Goal: Task Accomplishment & Management: Use online tool/utility

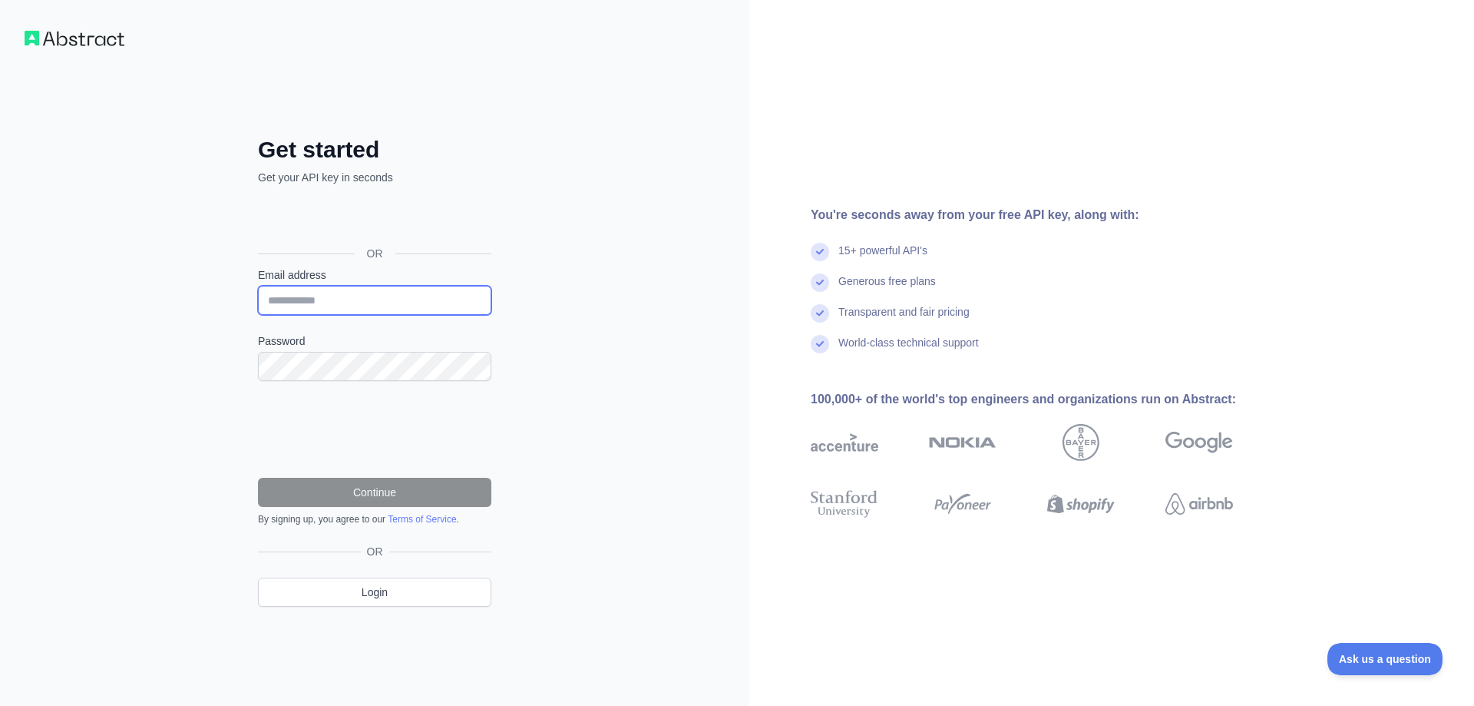
click at [302, 296] on input "Email address" at bounding box center [374, 300] width 233 height 29
type input "**********"
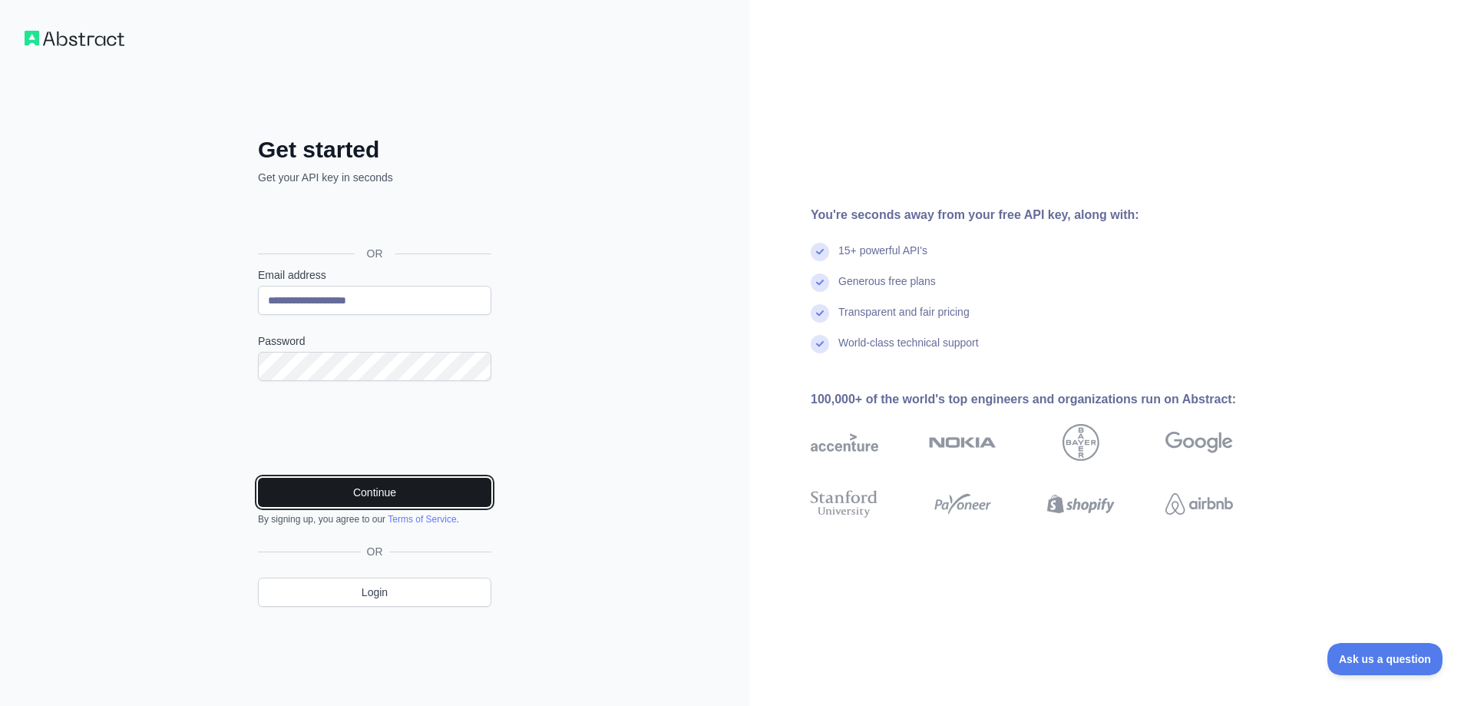
click at [365, 501] on button "Continue" at bounding box center [374, 492] width 233 height 29
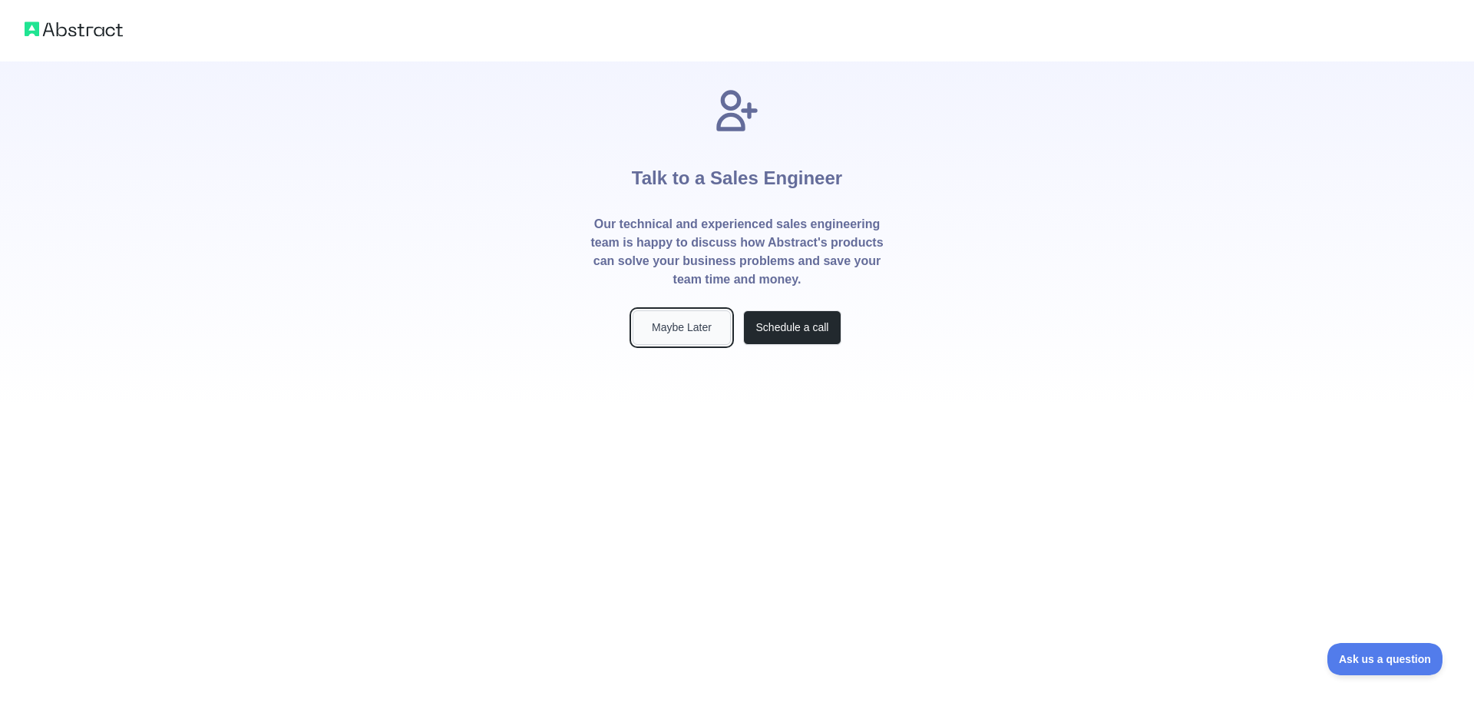
click at [696, 322] on button "Maybe Later" at bounding box center [682, 327] width 98 height 35
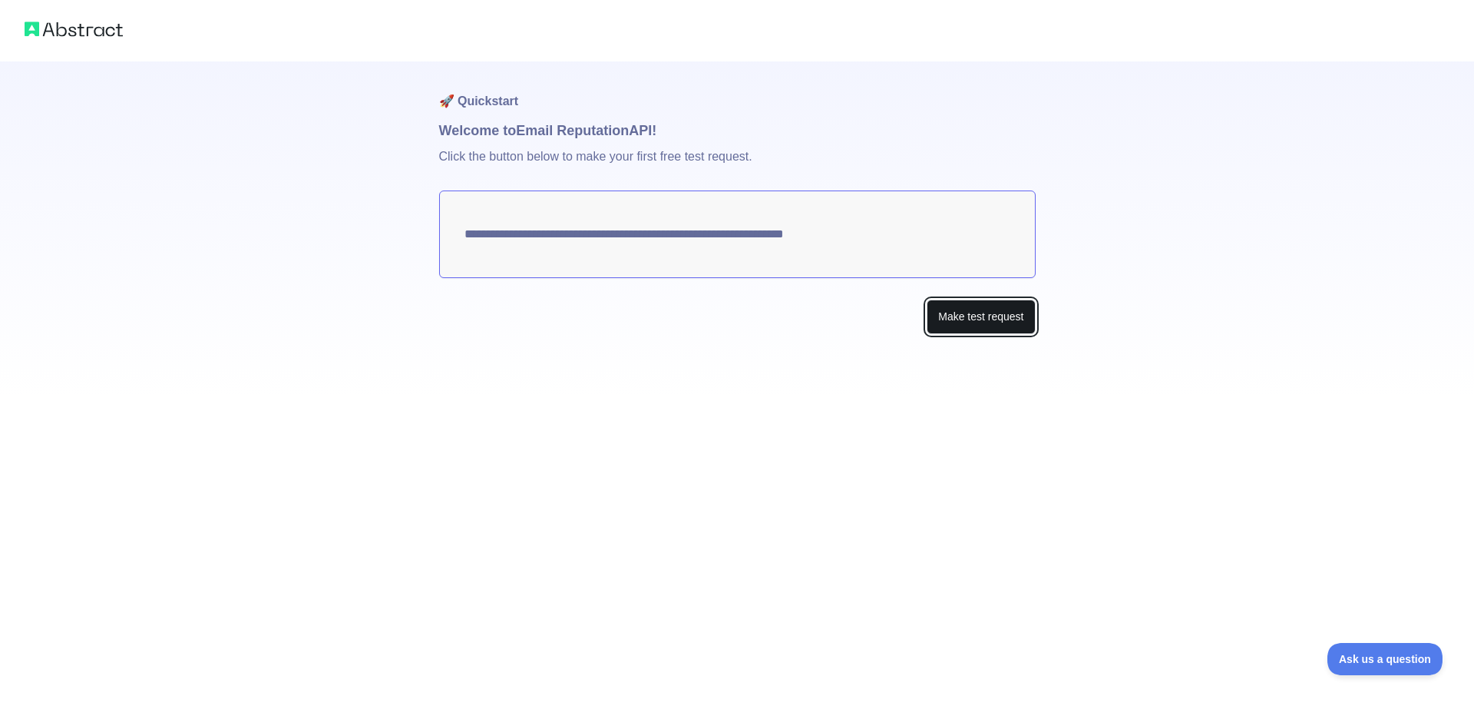
click at [981, 320] on button "Make test request" at bounding box center [981, 316] width 108 height 35
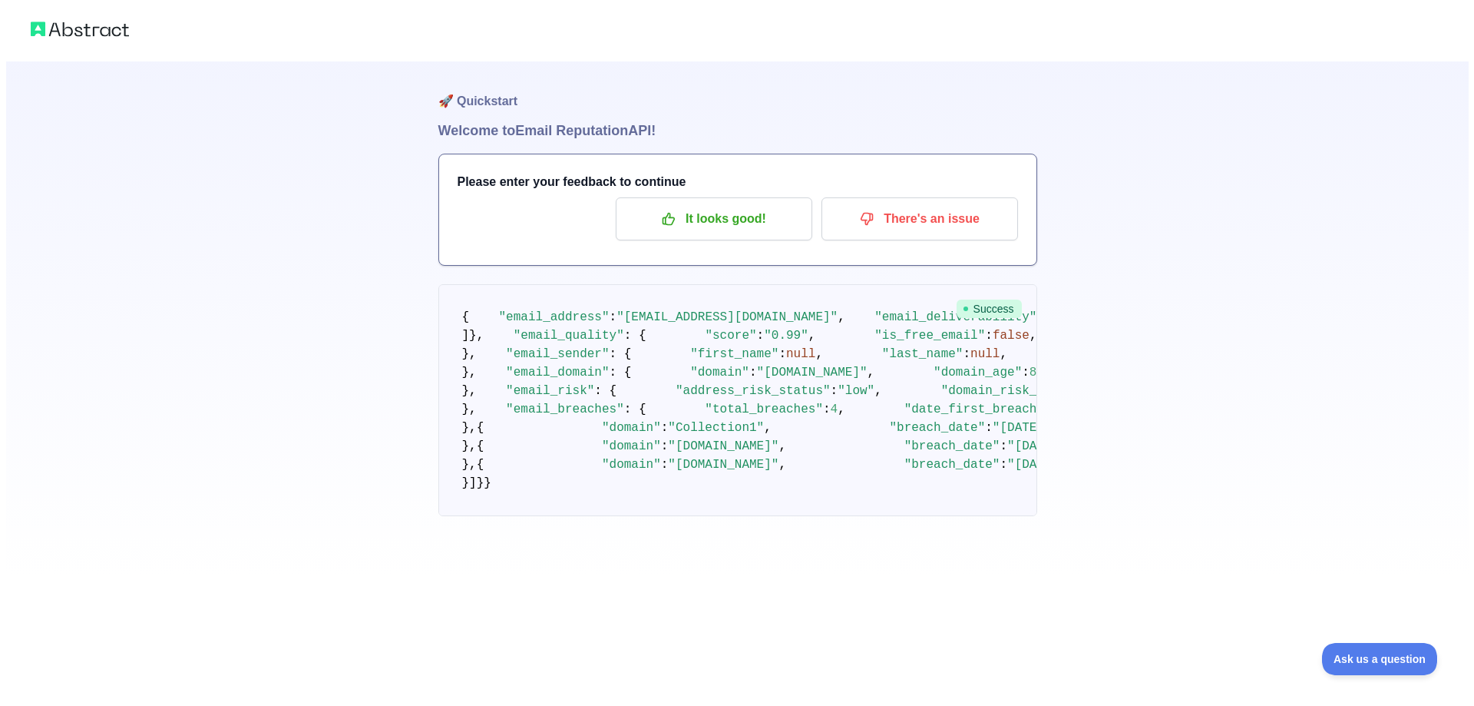
scroll to position [111, 0]
click at [976, 299] on span "Success" at bounding box center [982, 308] width 65 height 18
click at [911, 284] on pre "{ "email_address" : "[EMAIL_ADDRESS][DOMAIN_NAME]" , "email_deliverability" : {…" at bounding box center [731, 400] width 599 height 232
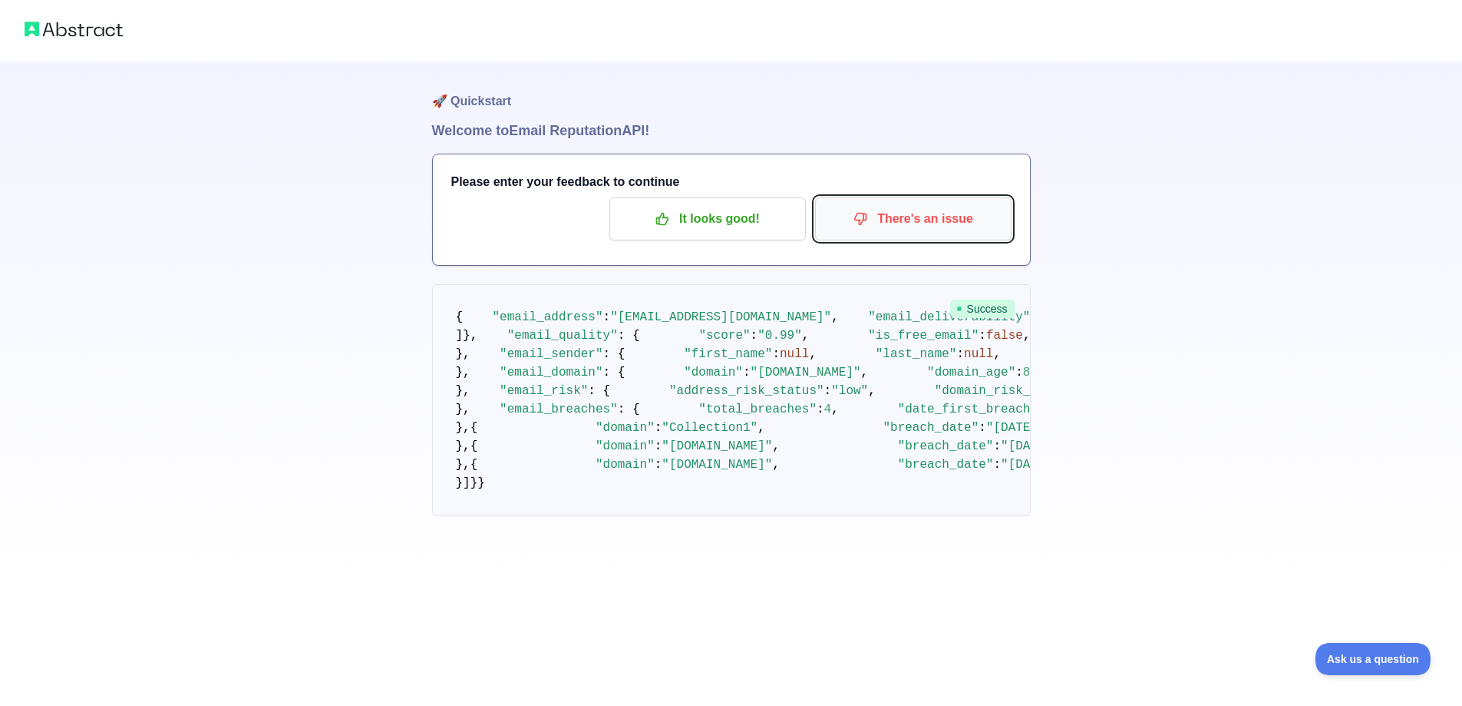
click at [941, 206] on p "There's an issue" at bounding box center [913, 219] width 173 height 26
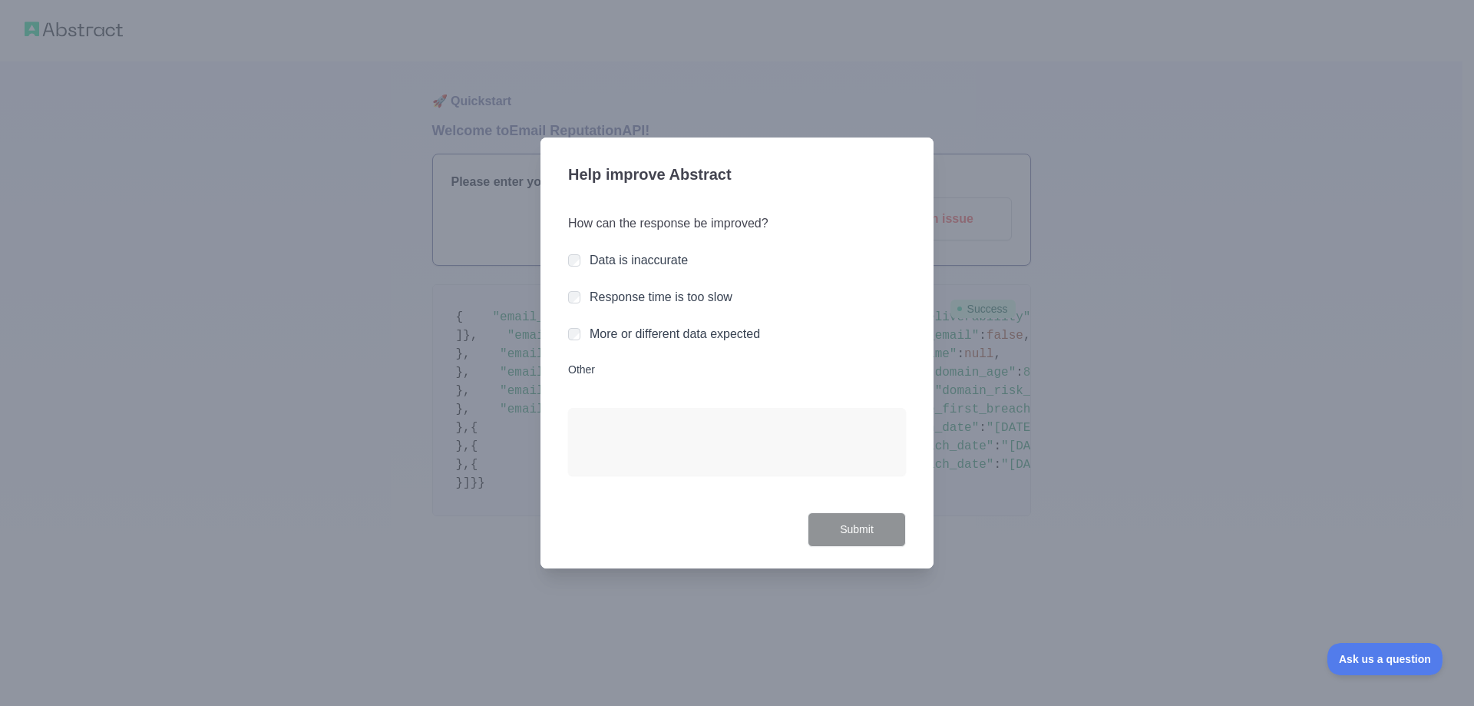
click at [1118, 424] on div at bounding box center [737, 353] width 1474 height 706
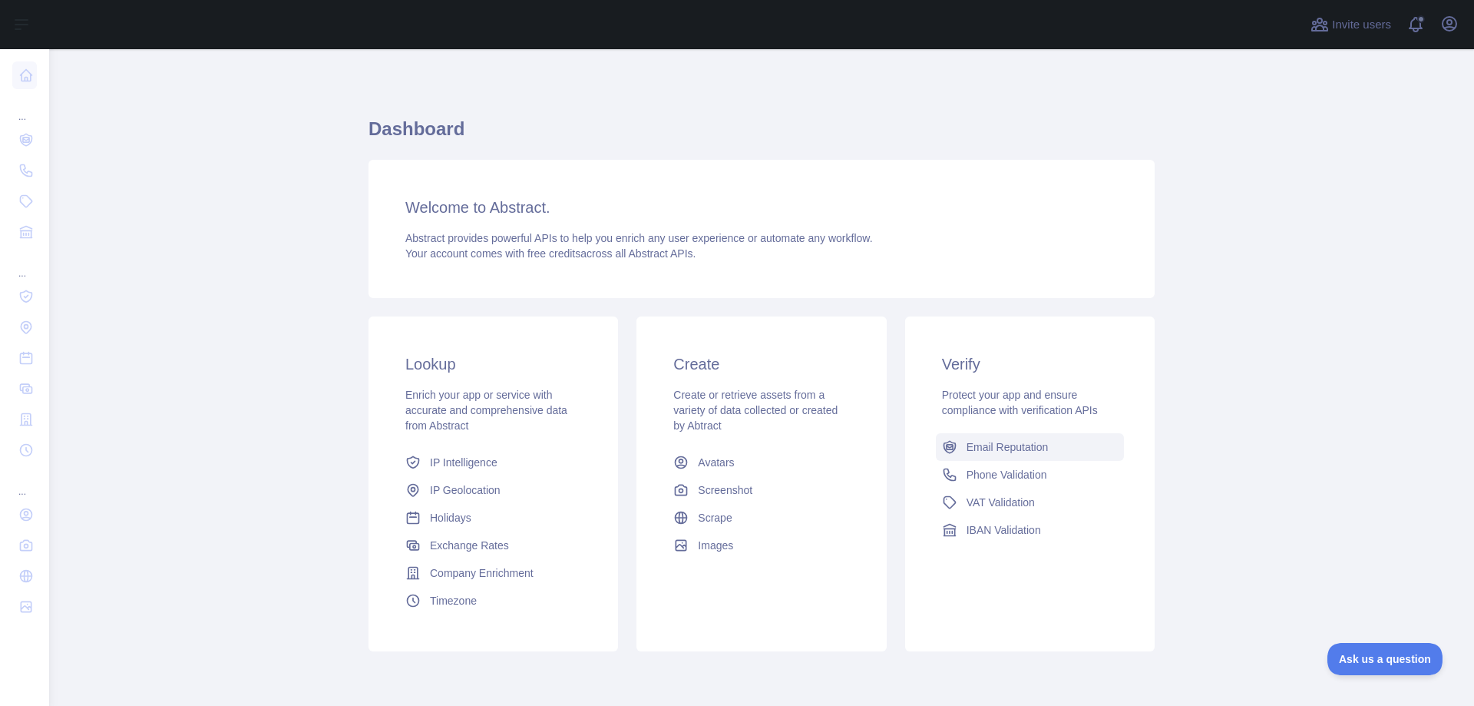
click at [1006, 441] on span "Email Reputation" at bounding box center [1008, 446] width 82 height 15
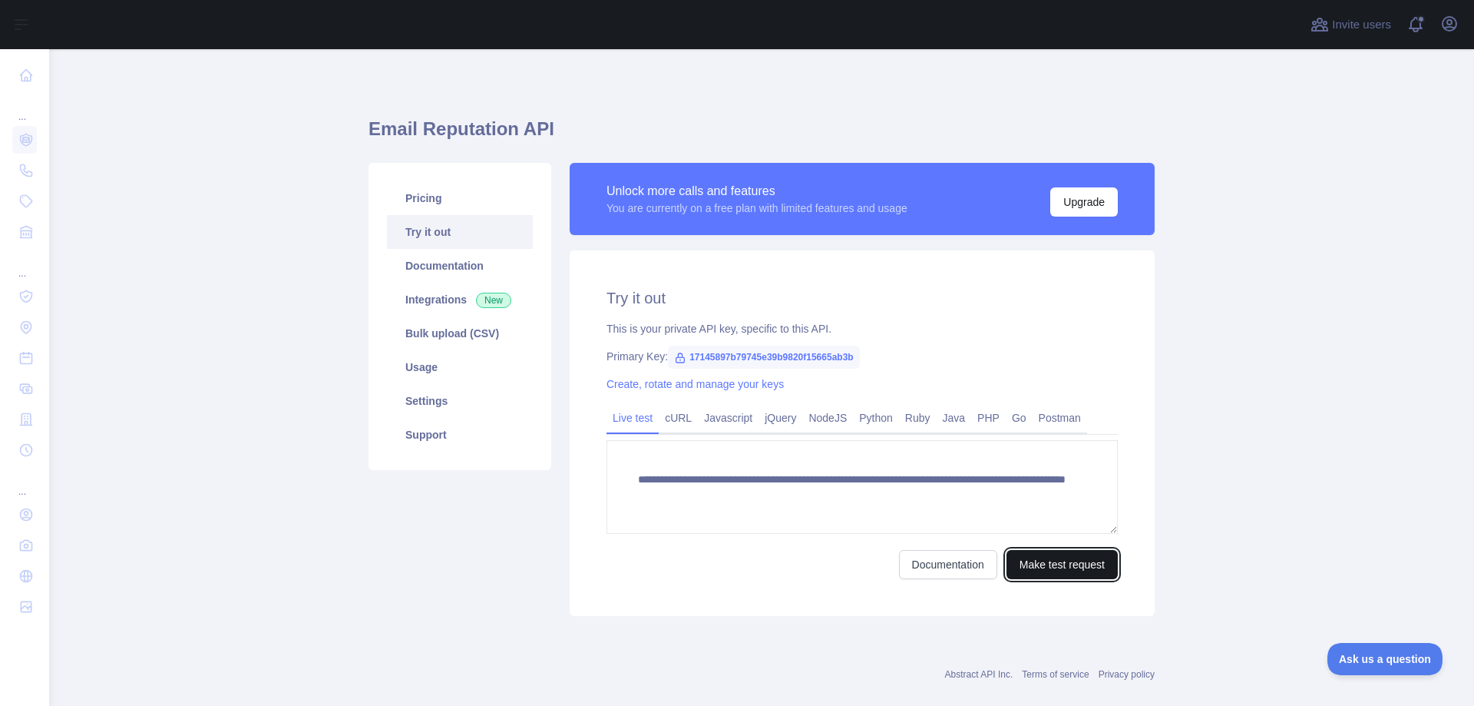
click at [1045, 567] on button "Make test request" at bounding box center [1061, 564] width 111 height 29
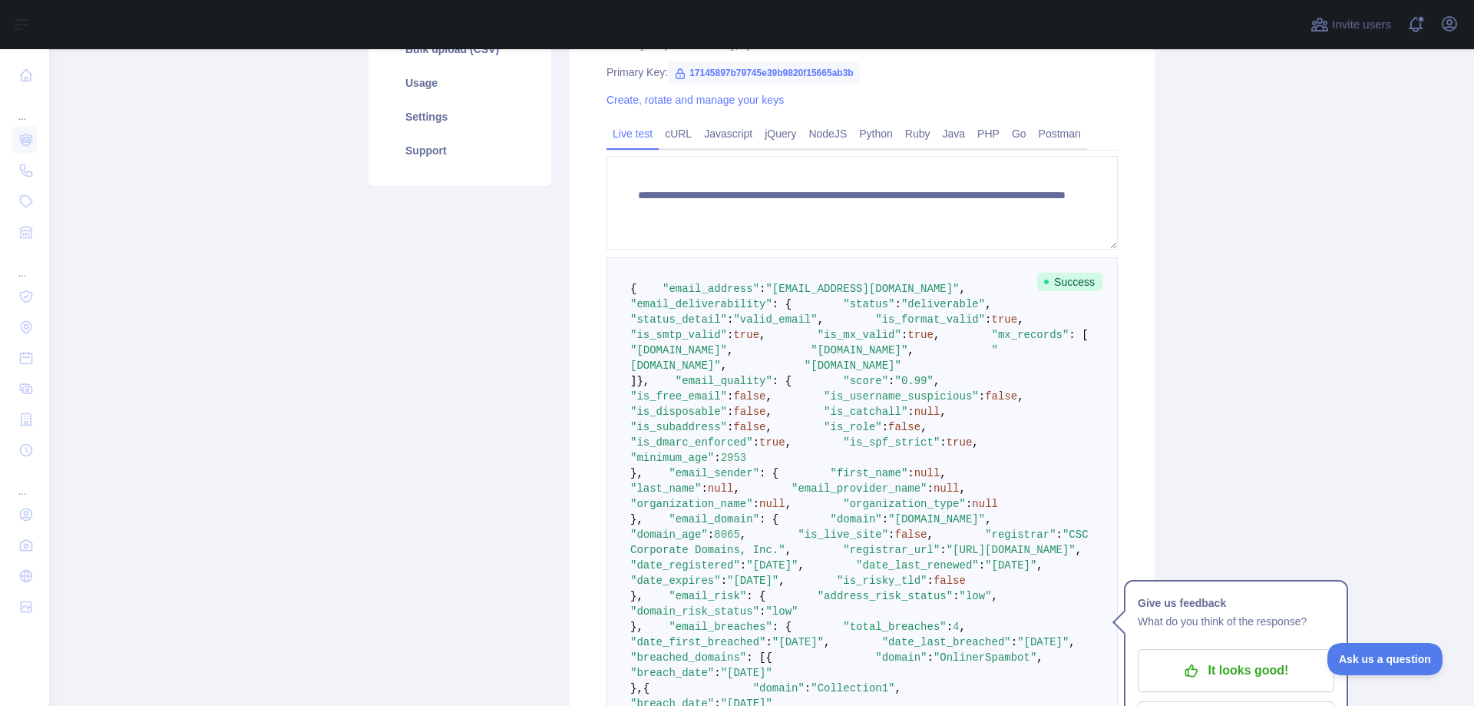
scroll to position [461, 0]
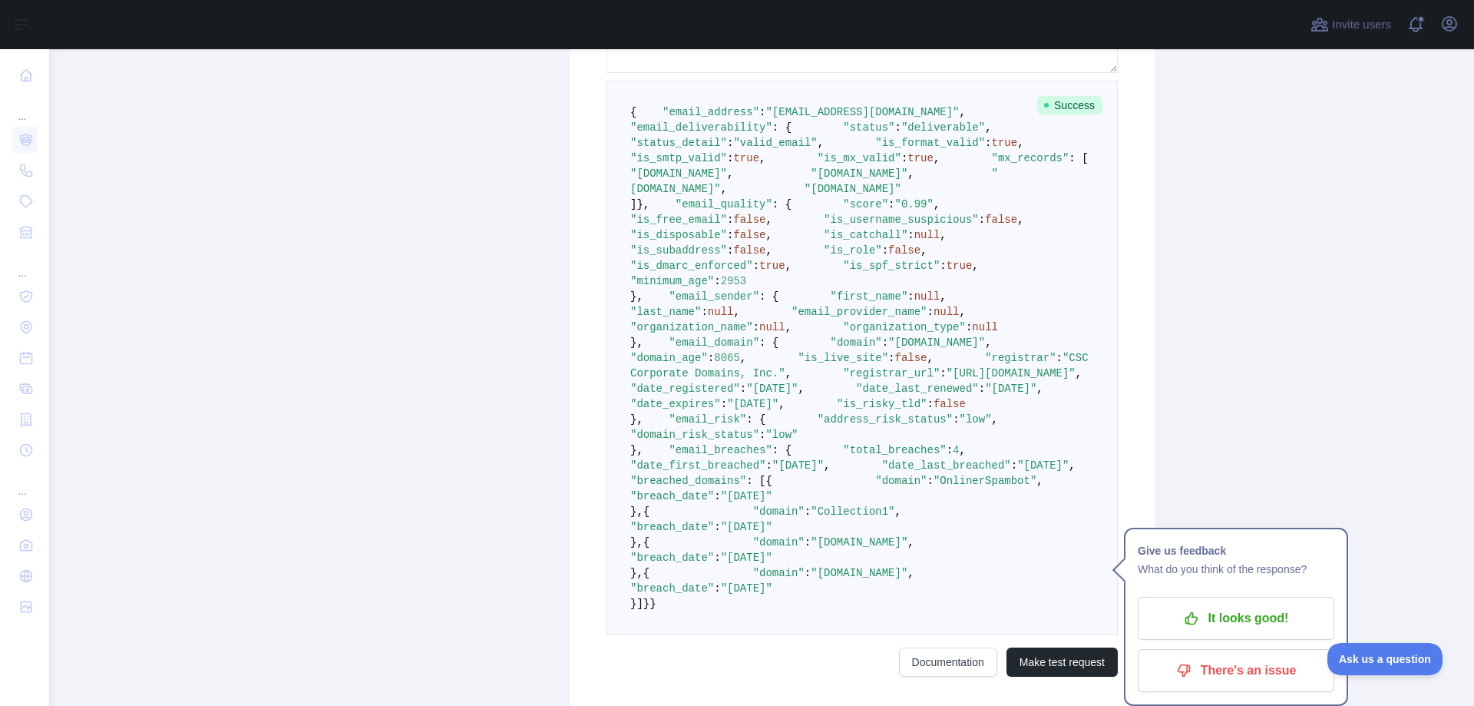
click at [1022, 579] on pre "{ "email_address" : "[EMAIL_ADDRESS][DOMAIN_NAME]" , "email_deliverability" : {…" at bounding box center [861, 358] width 511 height 554
click at [1232, 672] on p "There's an issue" at bounding box center [1235, 670] width 173 height 26
